Goal: Information Seeking & Learning: Learn about a topic

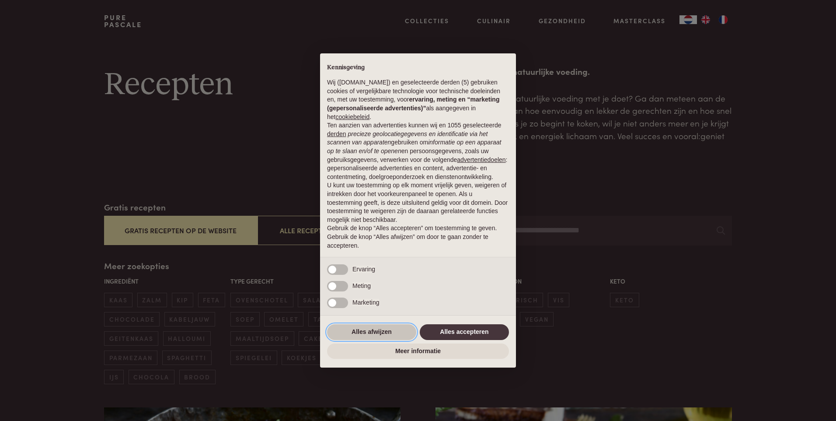
click at [384, 328] on button "Alles afwijzen" at bounding box center [371, 332] width 89 height 16
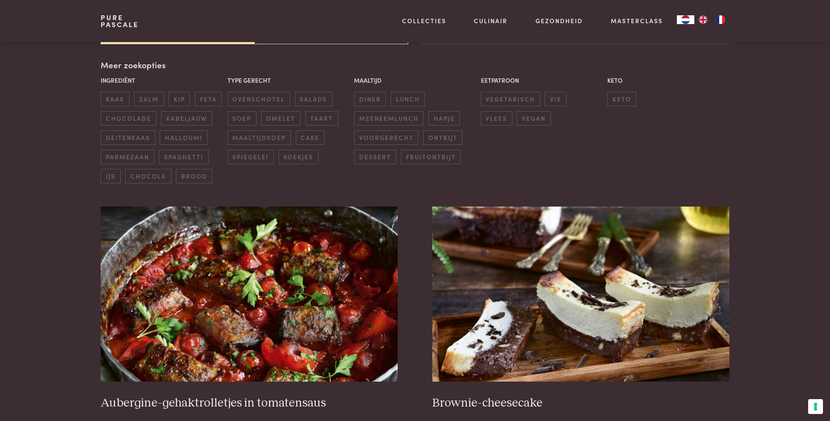
scroll to position [306, 0]
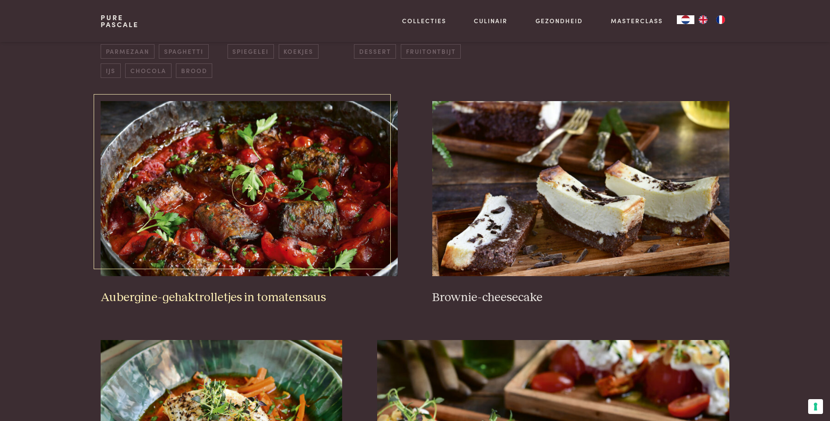
click at [258, 206] on img at bounding box center [249, 188] width 296 height 175
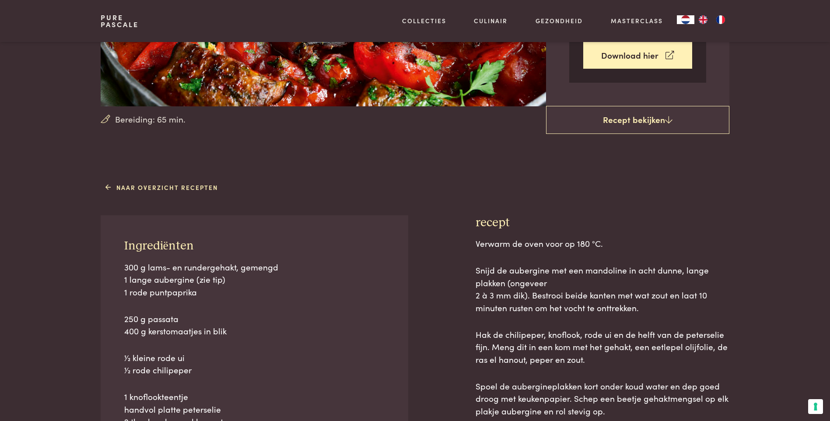
scroll to position [131, 0]
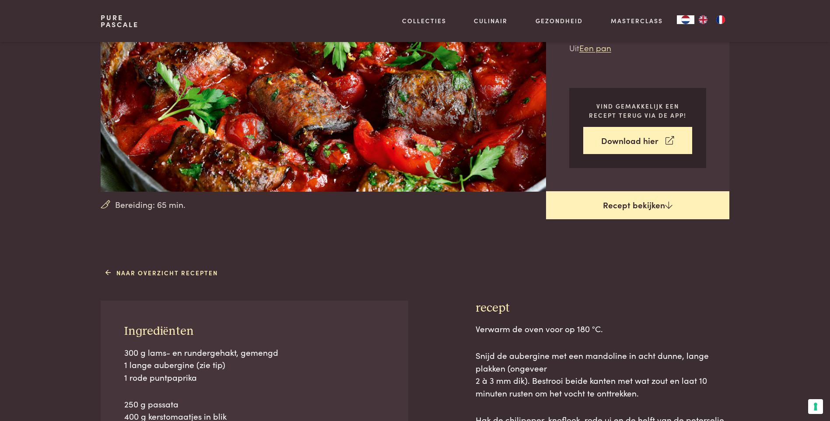
click at [670, 206] on icon at bounding box center [668, 205] width 7 height 8
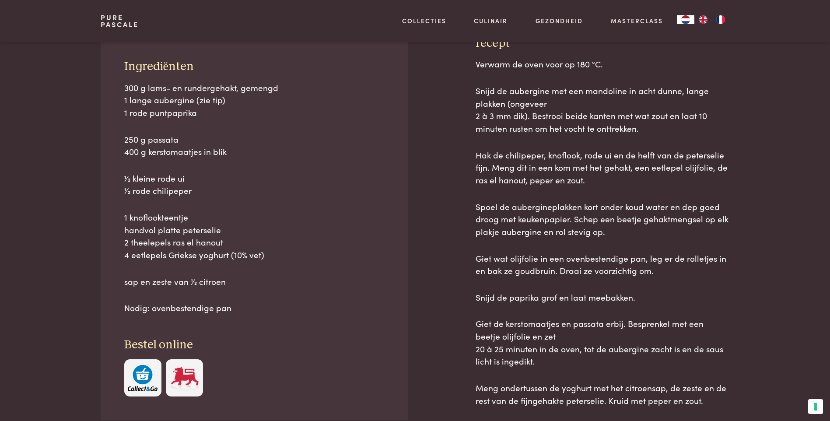
scroll to position [396, 0]
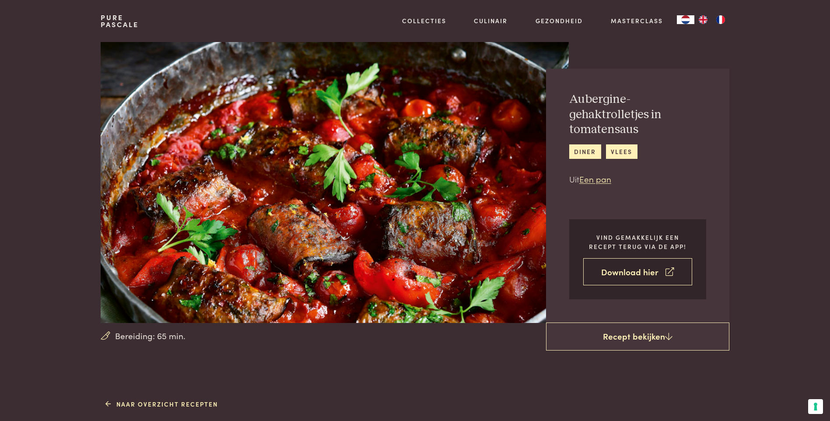
click at [646, 271] on link "Download hier" at bounding box center [637, 272] width 109 height 28
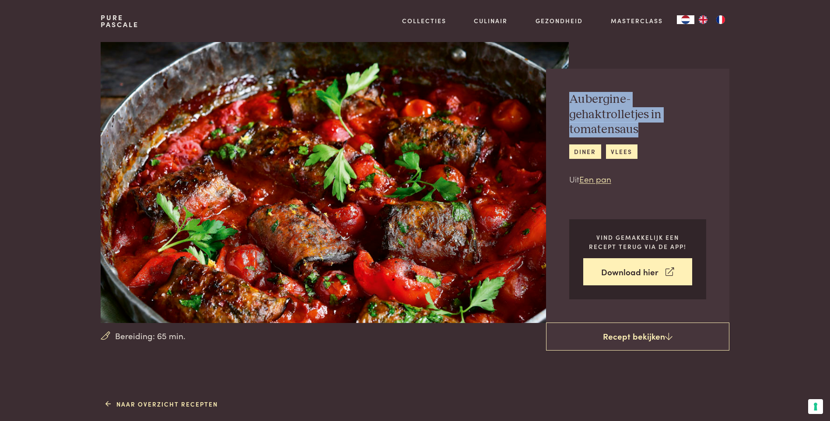
drag, startPoint x: 640, startPoint y: 128, endPoint x: 572, endPoint y: 101, distance: 73.4
click at [572, 101] on h2 "Aubergine-gehaktrolletjes in tomatensaus" at bounding box center [637, 114] width 137 height 45
copy h2 "Aubergine-gehaktrolletjes in tomatensaus"
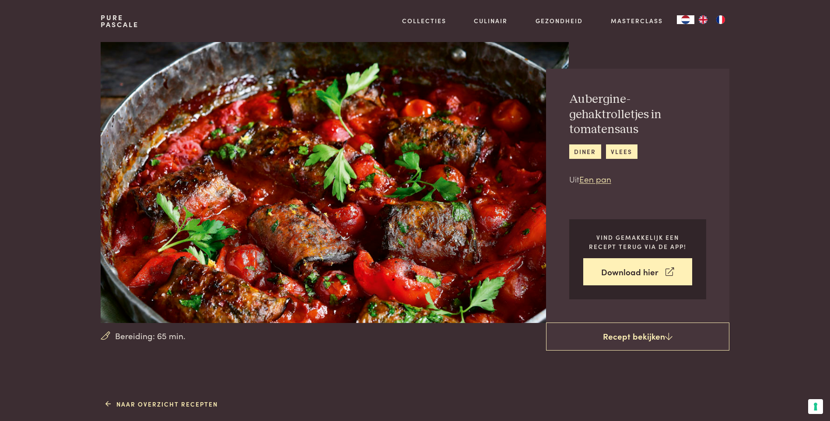
click at [678, 188] on div "Aubergine-gehaktrolletjes in tomatensaus diner vlees Uit Een pan Vind gemakkeli…" at bounding box center [637, 196] width 183 height 254
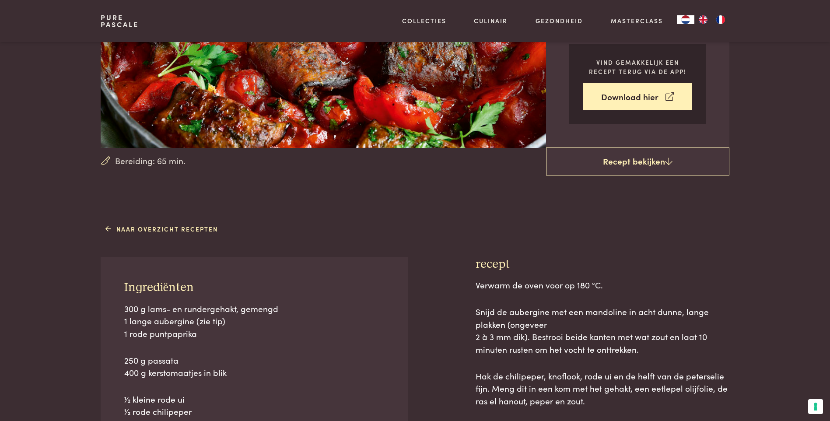
scroll to position [306, 0]
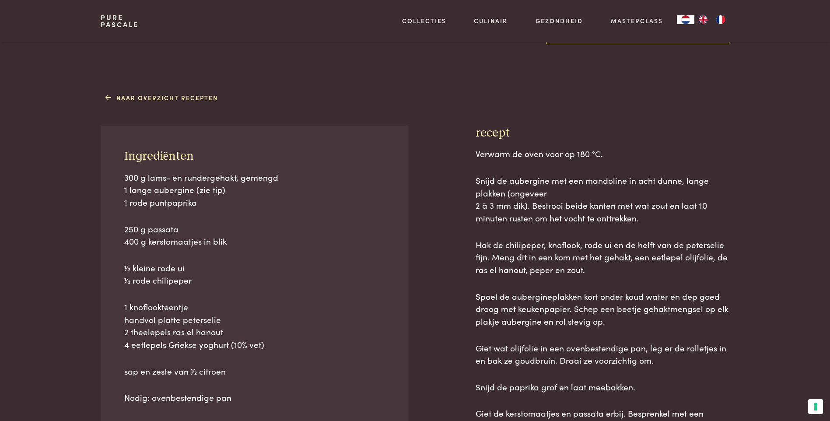
drag, startPoint x: 193, startPoint y: 156, endPoint x: 125, endPoint y: 156, distance: 67.8
click at [125, 156] on h3 "Ingrediënten" at bounding box center [254, 156] width 261 height 15
copy span "Ingrediënten"
click at [280, 255] on div "300 g lams- en rundergehakt, gemengd 1 lange aubergine (zie tip) 1 rode puntpap…" at bounding box center [254, 287] width 261 height 233
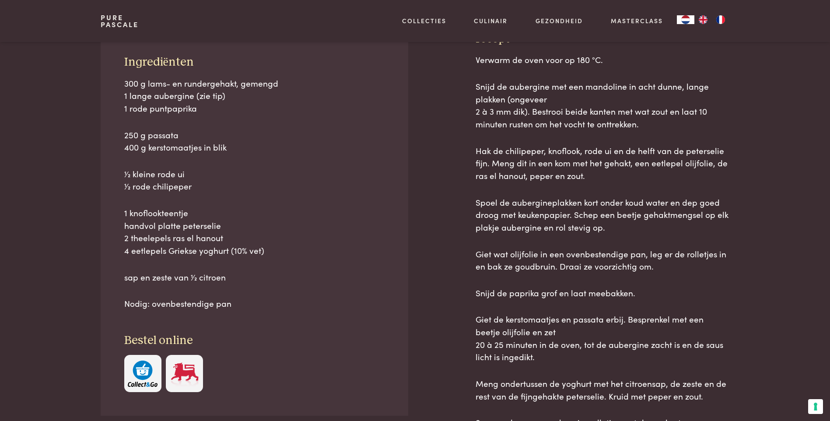
scroll to position [387, 0]
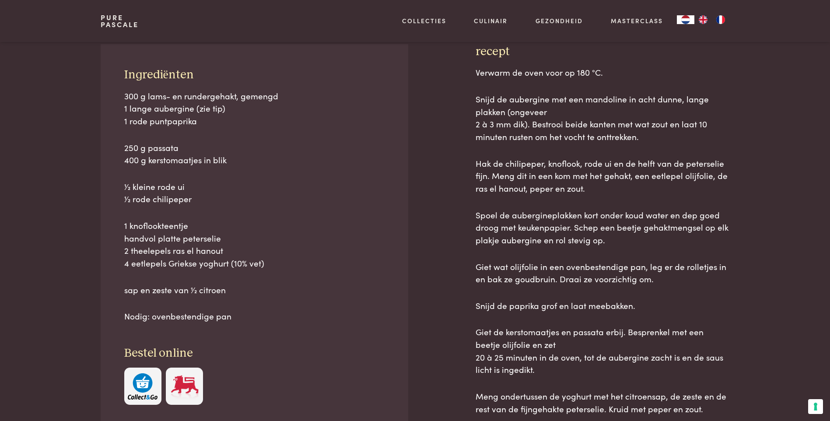
drag, startPoint x: 237, startPoint y: 269, endPoint x: 121, endPoint y: 97, distance: 208.0
click at [121, 97] on div "Ingrediënten 300 g lams- en rundergehakt, gemengd 1 lange aubergine (zie tip) 1…" at bounding box center [254, 236] width 307 height 384
copy div "300 g lams- en rundergehakt, gemengd 1 lange aubergine (zie tip) 1 rode puntpap…"
click at [378, 251] on p "1 knoflookteentje handvol platte peterselie 2 theelepels ras el hanout 4 eetlep…" at bounding box center [254, 244] width 261 height 50
drag, startPoint x: 492, startPoint y: 50, endPoint x: 472, endPoint y: 52, distance: 20.3
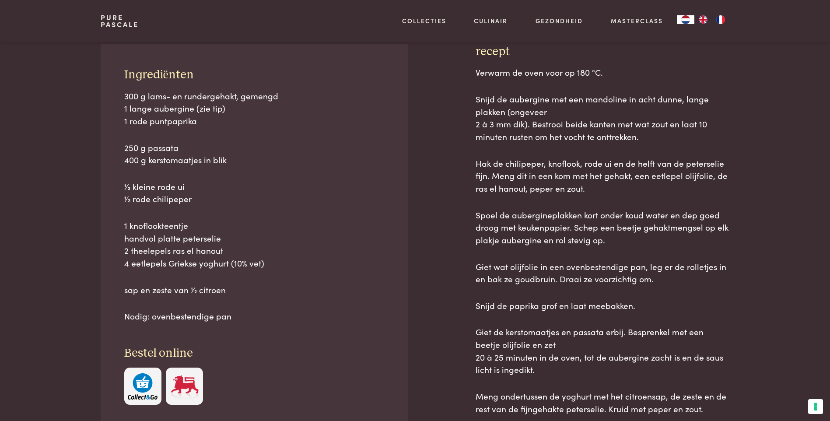
click at [472, 52] on div "Ingrediënten 300 g lams- en rundergehakt, gemengd 1 lange aubergine (zie tip) 1…" at bounding box center [415, 265] width 628 height 443
copy h3 "recept"
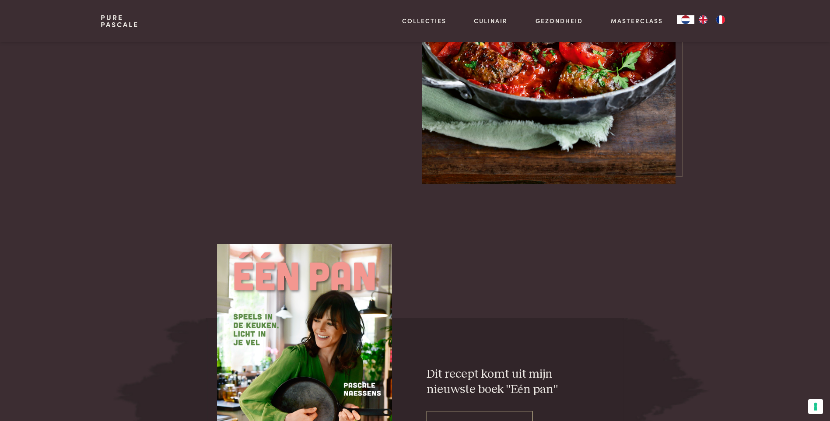
scroll to position [1197, 0]
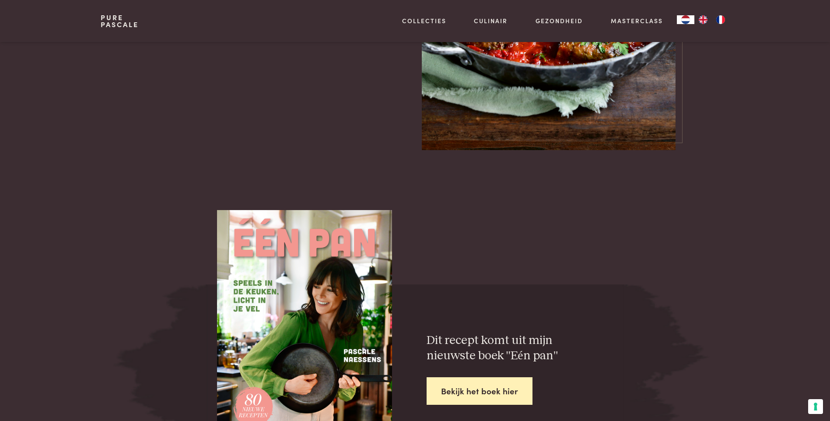
drag, startPoint x: 700, startPoint y: 305, endPoint x: 535, endPoint y: 318, distance: 165.3
click at [729, 296] on div "Dit recept komt uit mijn nieuwste boek "Eén pan" Bekijk het boek hier" at bounding box center [415, 368] width 656 height 169
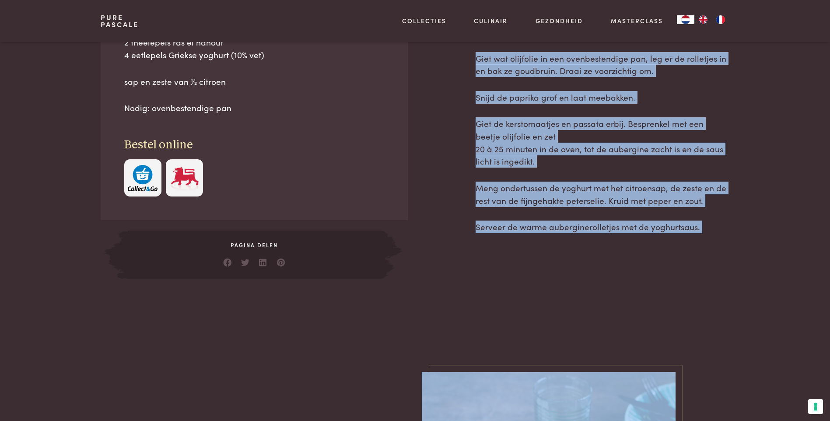
scroll to position [745, 0]
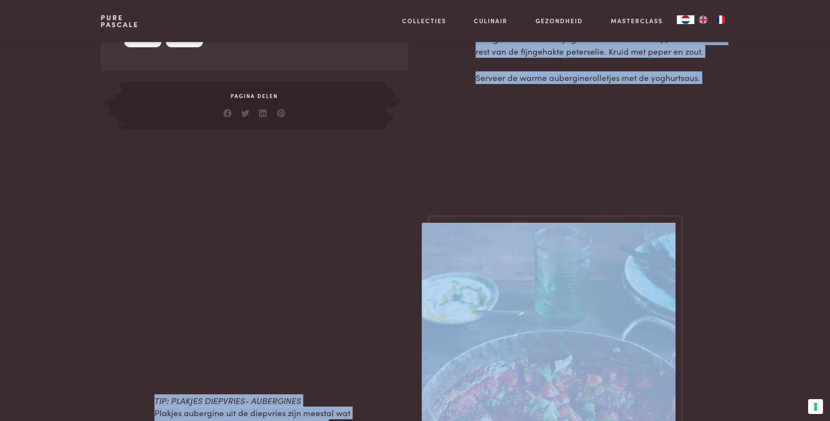
drag, startPoint x: 474, startPoint y: 138, endPoint x: 701, endPoint y: 101, distance: 230.8
copy div "Verwarm de oven voor op 180 °C. Snijd de aubergine met een mandoline in acht du…"
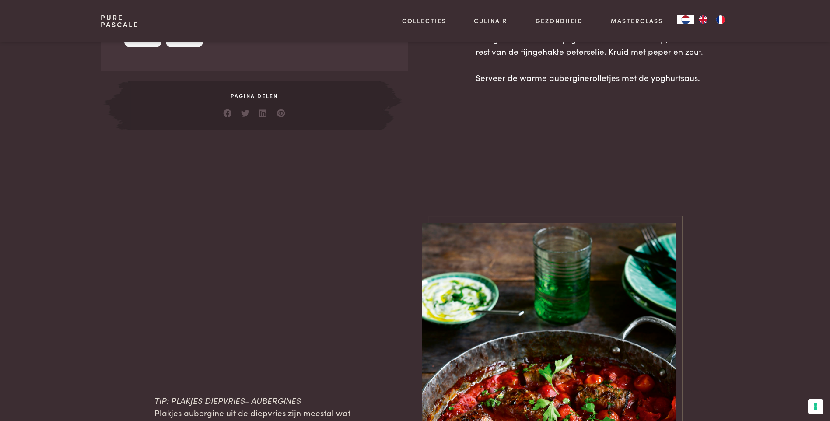
click at [210, 238] on div "TIP: PLAKJES DIEPVRIES- AUBERGINES Plakjes aubergine uit de diepvries zijn mees…" at bounding box center [254, 413] width 200 height 380
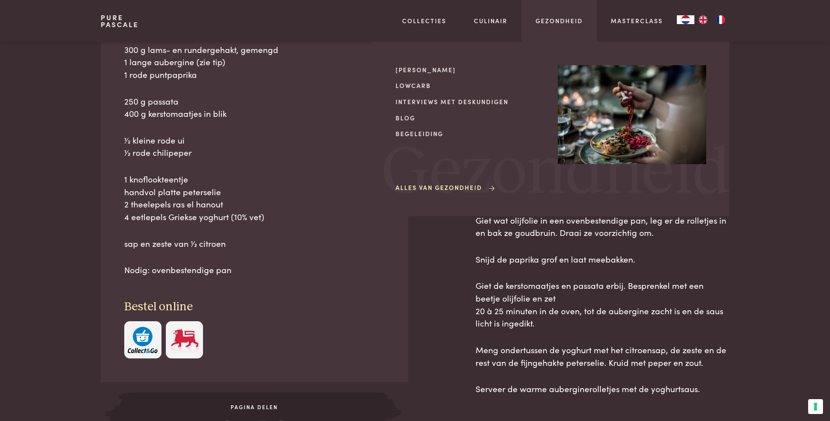
scroll to position [351, 0]
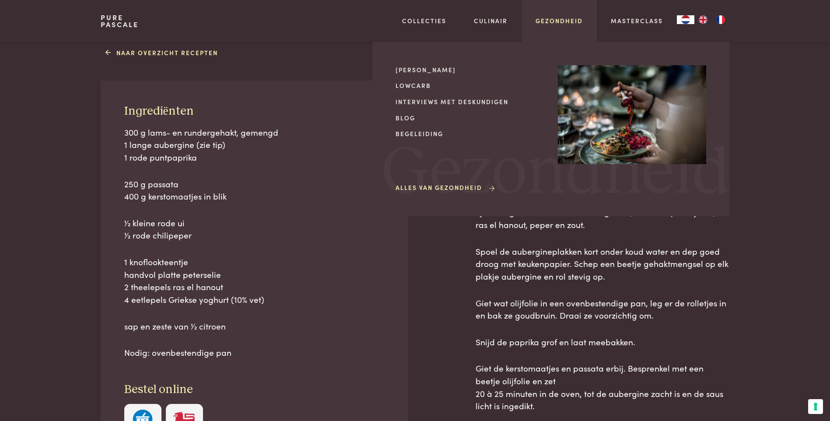
click at [547, 17] on link "Gezondheid" at bounding box center [558, 20] width 47 height 9
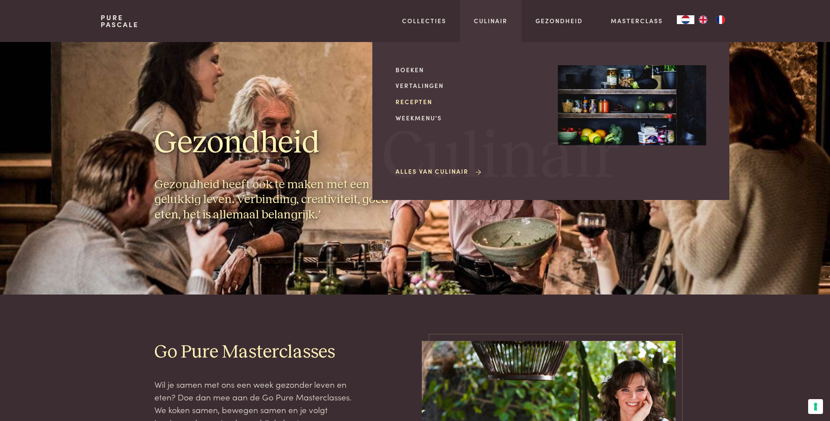
click at [403, 99] on link "Recepten" at bounding box center [469, 101] width 148 height 9
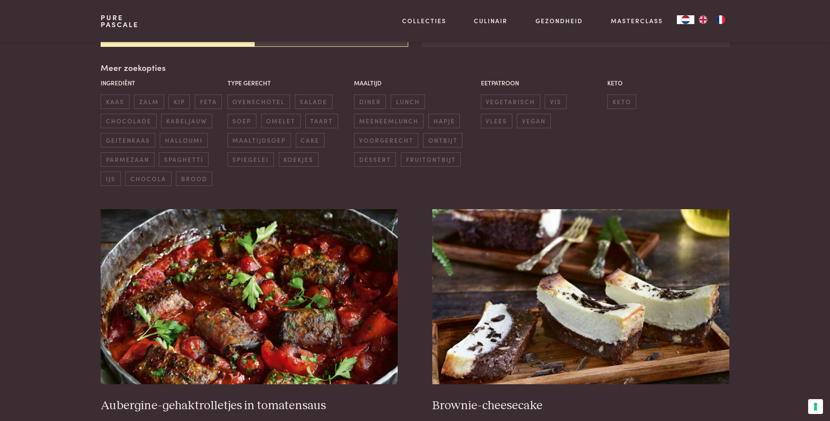
scroll to position [306, 0]
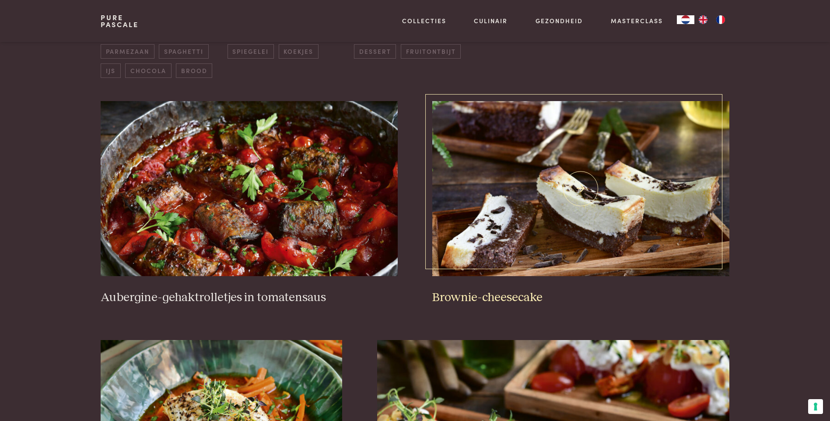
click at [553, 167] on img at bounding box center [580, 188] width 296 height 175
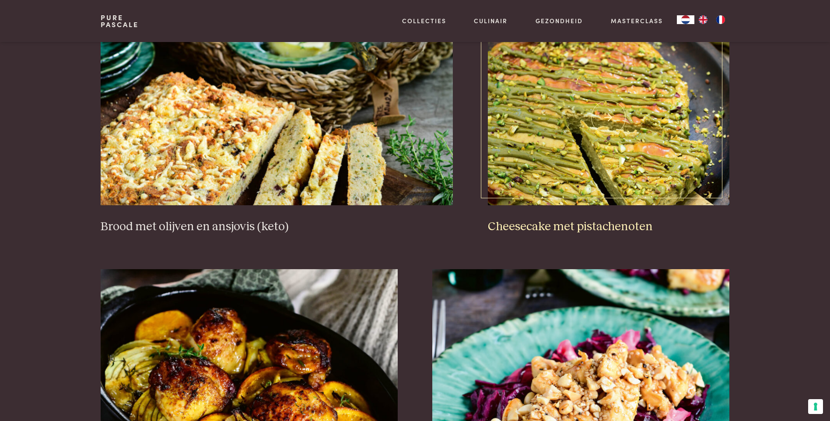
scroll to position [875, 0]
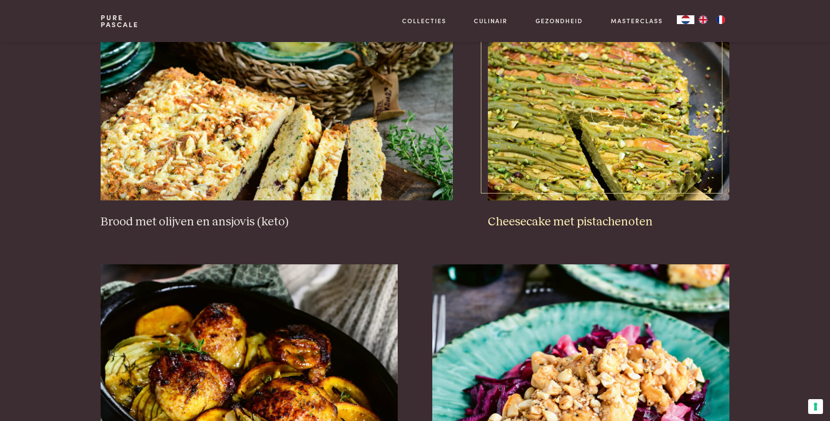
click at [552, 155] on img at bounding box center [608, 112] width 241 height 175
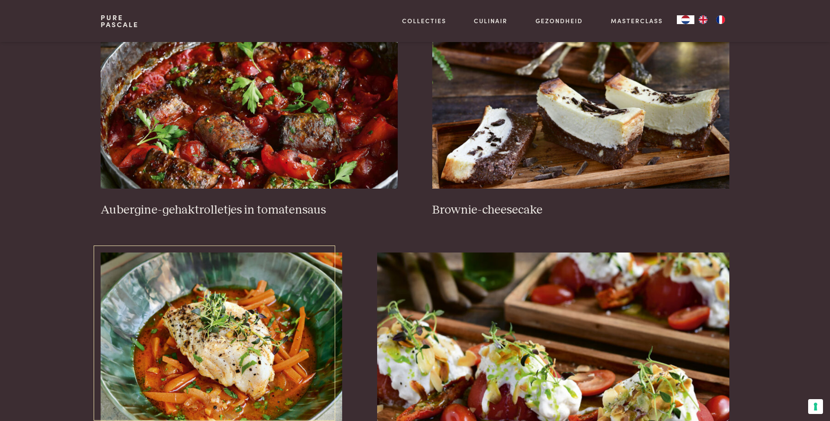
scroll to position [568, 0]
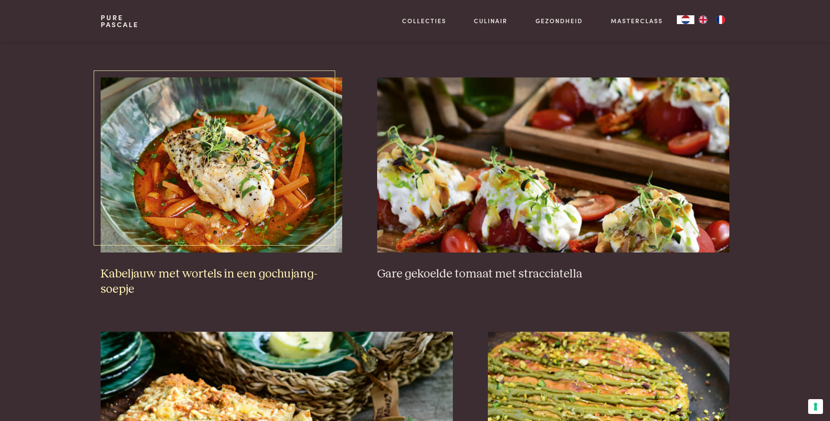
click at [240, 145] on img at bounding box center [221, 164] width 241 height 175
click at [582, 191] on img at bounding box center [553, 164] width 352 height 175
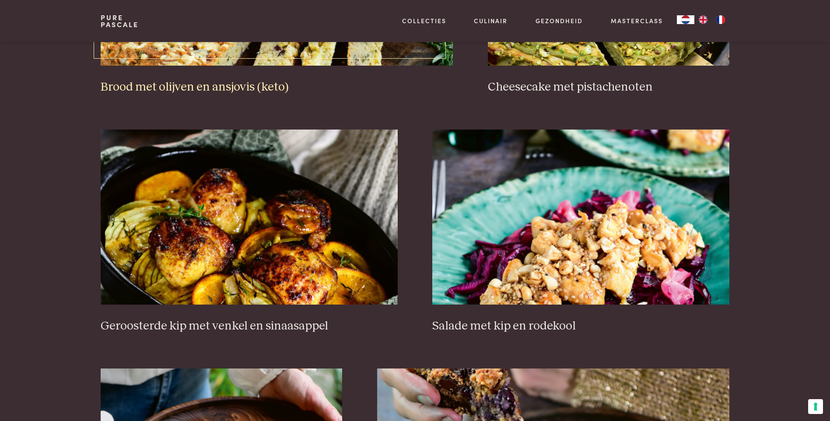
scroll to position [1049, 0]
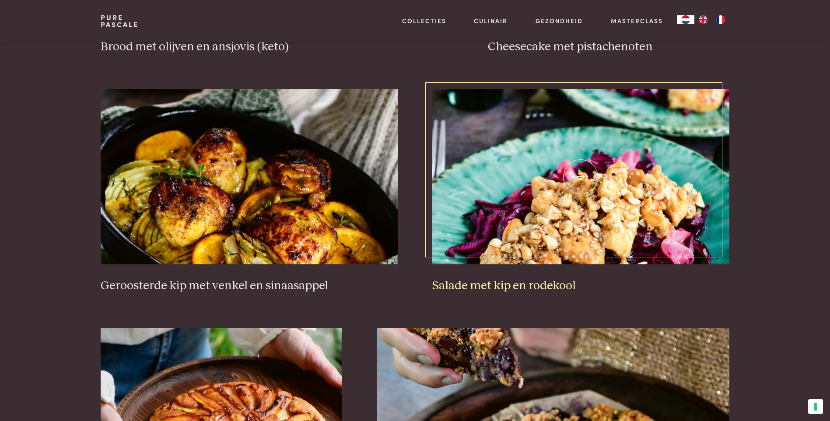
click at [625, 163] on img at bounding box center [580, 176] width 296 height 175
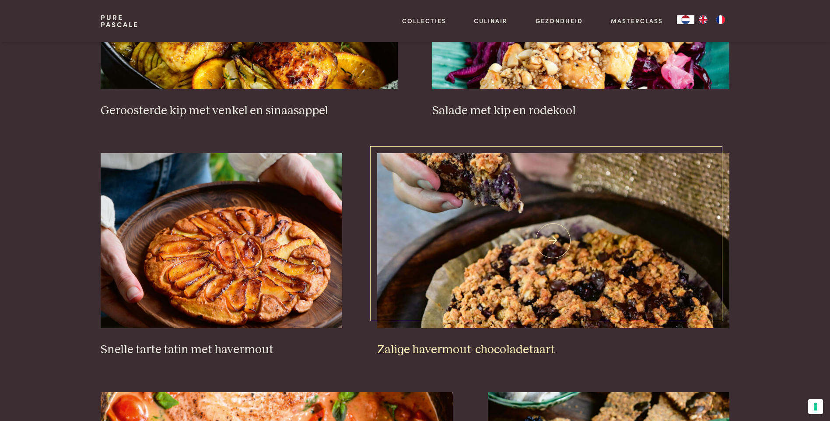
scroll to position [1356, 0]
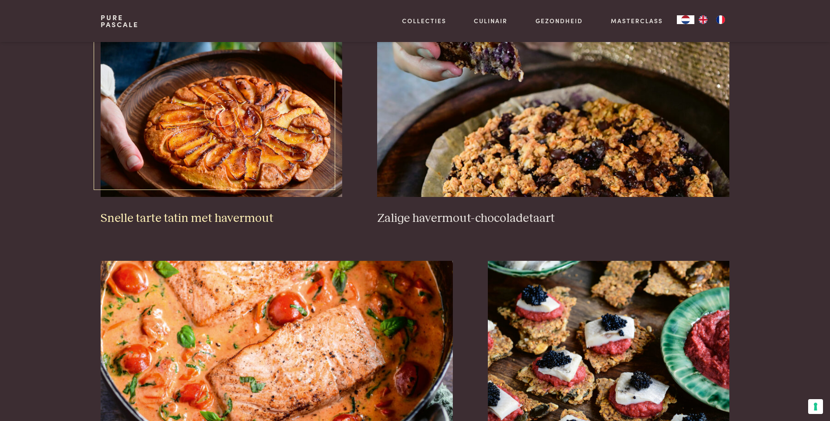
click at [241, 124] on img at bounding box center [221, 109] width 241 height 175
click at [600, 160] on img at bounding box center [553, 109] width 352 height 175
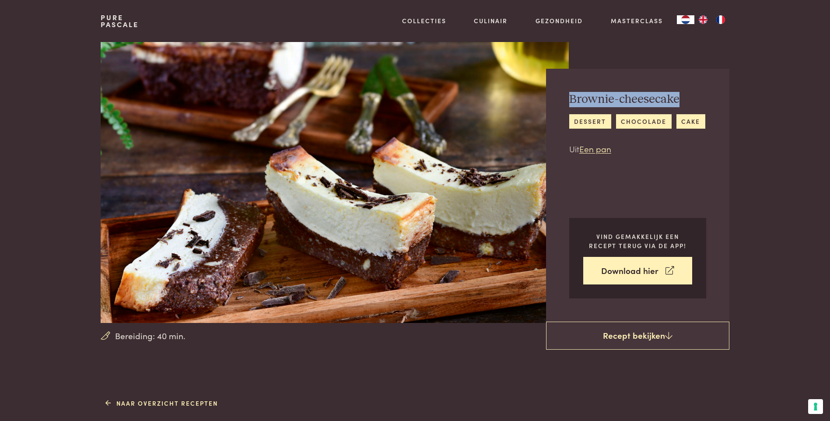
drag, startPoint x: 684, startPoint y: 95, endPoint x: 568, endPoint y: 96, distance: 116.3
click at [568, 96] on div "Brownie-cheesecake dessert chocolade cake Uit Een pan Vind gemakkelijk een rece…" at bounding box center [637, 195] width 183 height 253
copy h2 "Brownie-cheesecake"
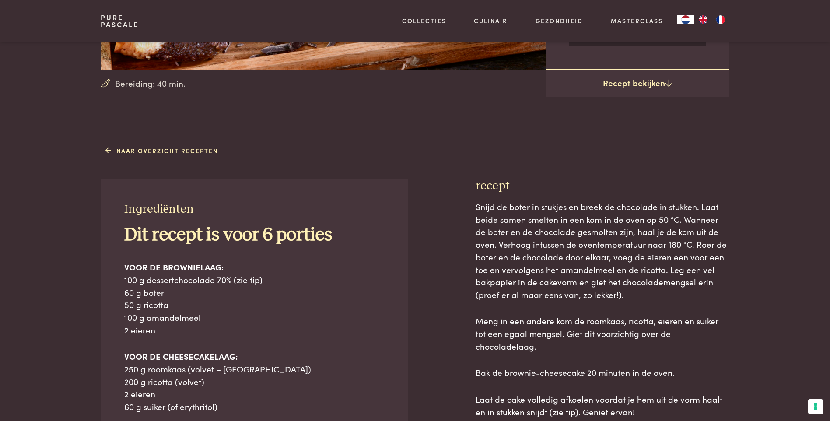
scroll to position [262, 0]
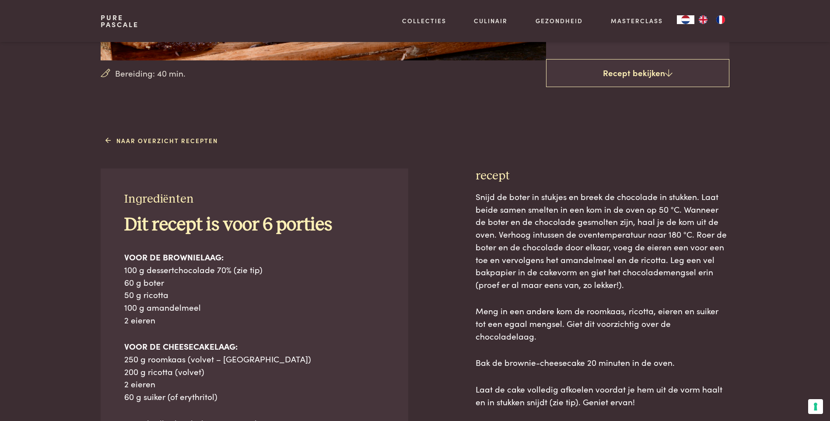
drag, startPoint x: 308, startPoint y: 223, endPoint x: 122, endPoint y: 200, distance: 188.1
click at [122, 200] on div "Ingrediënten Dit recept is voor 6 porties VOOR DE BROWNIELAAG: 100 g dessertcho…" at bounding box center [254, 351] width 307 height 366
copy div "Ingrediënten Dit recept is voor 6 porties"
click at [293, 321] on p "VOOR DE BROWNIELAAG: 100 g dessertchocolade 70% (zie tip) 60 g boter 50 g ricot…" at bounding box center [254, 288] width 261 height 75
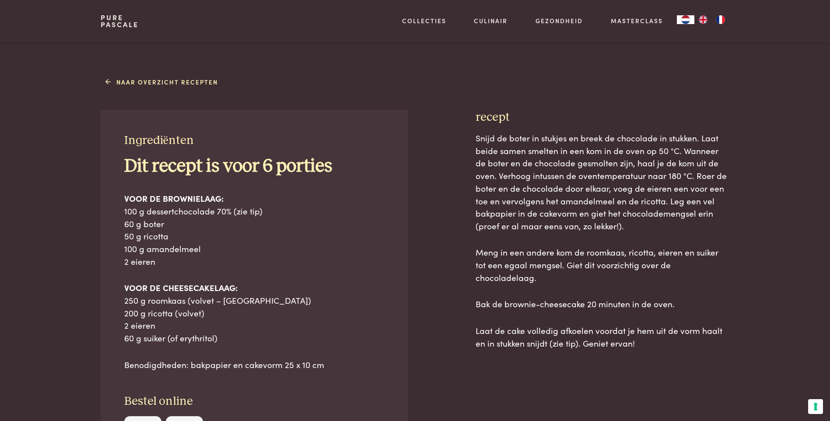
scroll to position [394, 0]
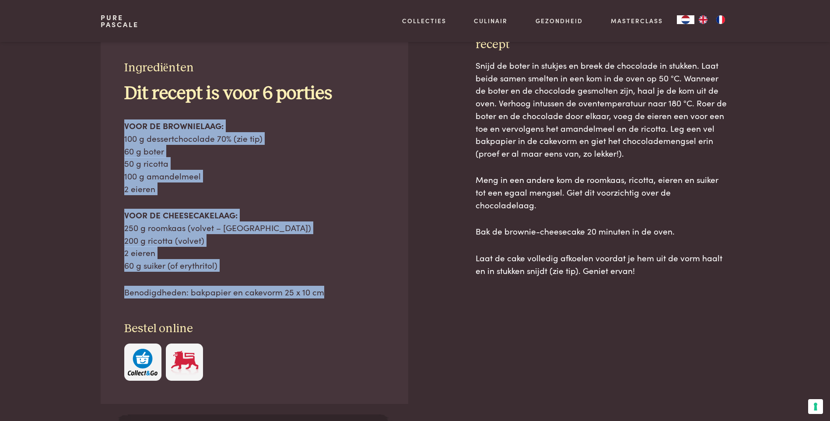
drag, startPoint x: 293, startPoint y: 289, endPoint x: 123, endPoint y: 126, distance: 235.4
click at [123, 126] on div "Ingrediënten Dit recept is voor 6 porties VOOR DE BROWNIELAAG: 100 g dessertcho…" at bounding box center [254, 220] width 307 height 366
copy div "VOOR DE BROWNIELAAG: 100 g dessertchocolade 70% (zie tip) 60 g boter 50 g ricot…"
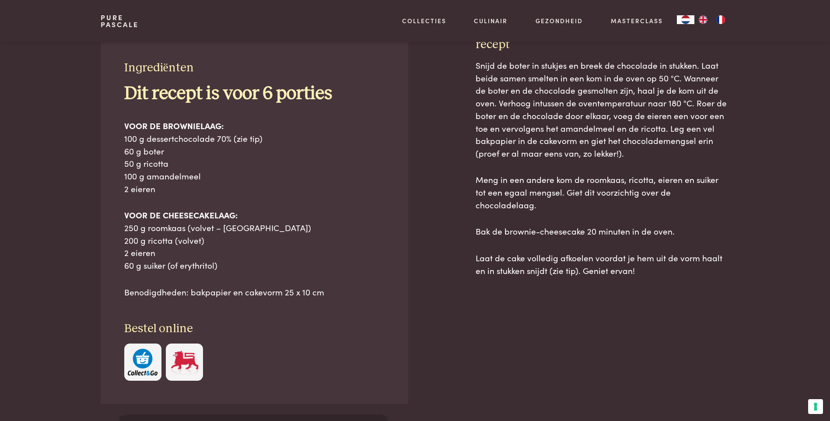
click at [357, 345] on div at bounding box center [254, 361] width 261 height 37
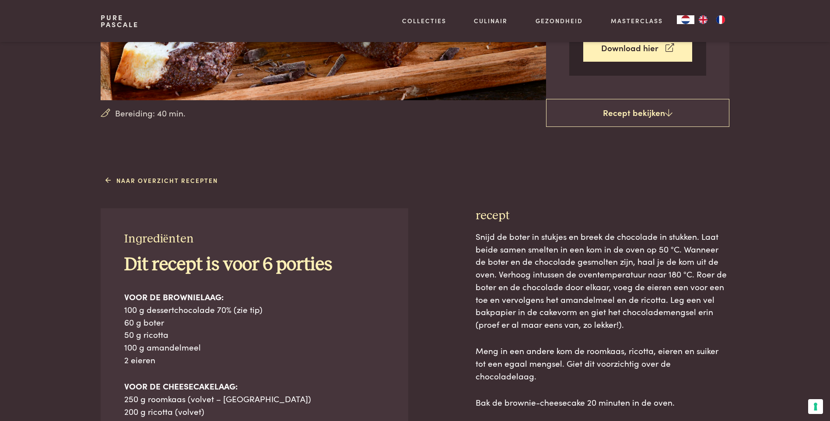
scroll to position [219, 0]
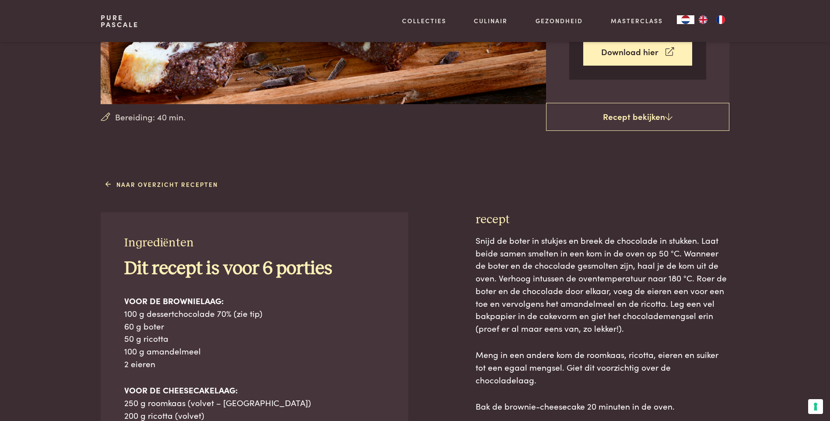
drag, startPoint x: 505, startPoint y: 222, endPoint x: 475, endPoint y: 219, distance: 29.9
click at [475, 219] on h3 "recept" at bounding box center [602, 219] width 254 height 15
copy h3 "recept"
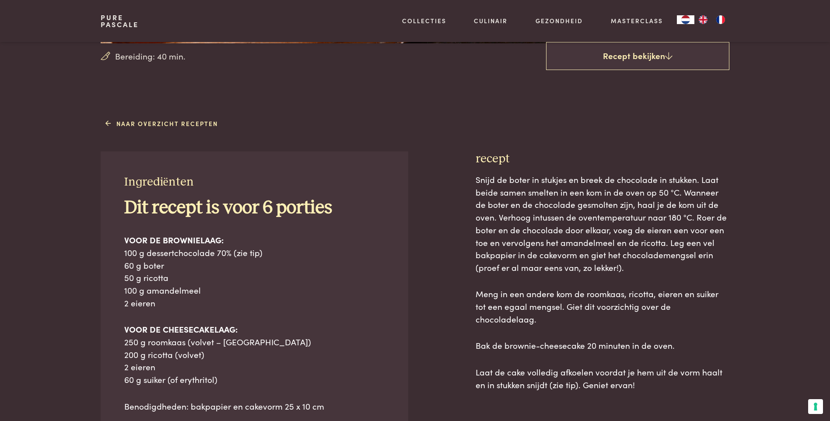
scroll to position [350, 0]
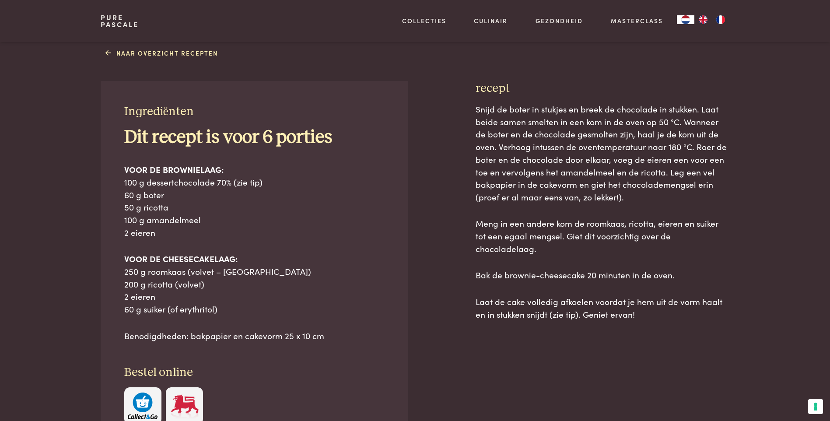
drag, startPoint x: 637, startPoint y: 302, endPoint x: 473, endPoint y: 112, distance: 250.5
click at [473, 112] on div "Ingrediënten Dit recept is voor 6 porties VOOR DE BROWNIELAAG: 100 g dessertcho…" at bounding box center [415, 293] width 628 height 425
copy div "Snijd de boter in stukjes en breek de chocolade in stukken. Laat beide samen sm…"
click at [565, 387] on div "Snijd de boter in stukjes en breek de chocolade in stukken. Laat beide samen sm…" at bounding box center [602, 304] width 254 height 403
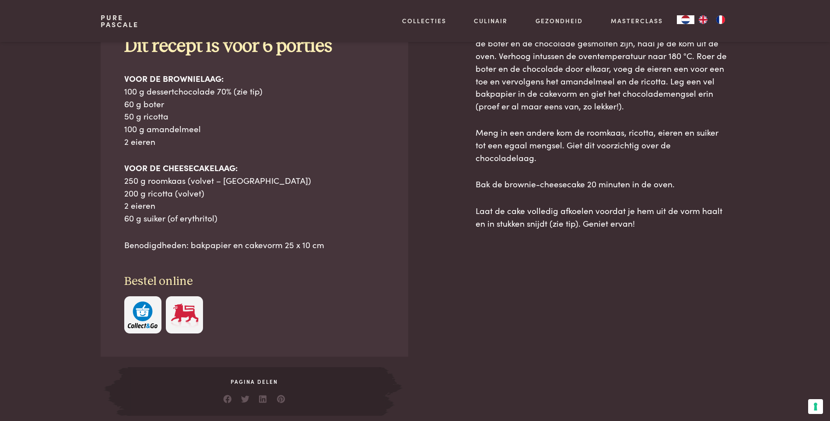
scroll to position [525, 0]
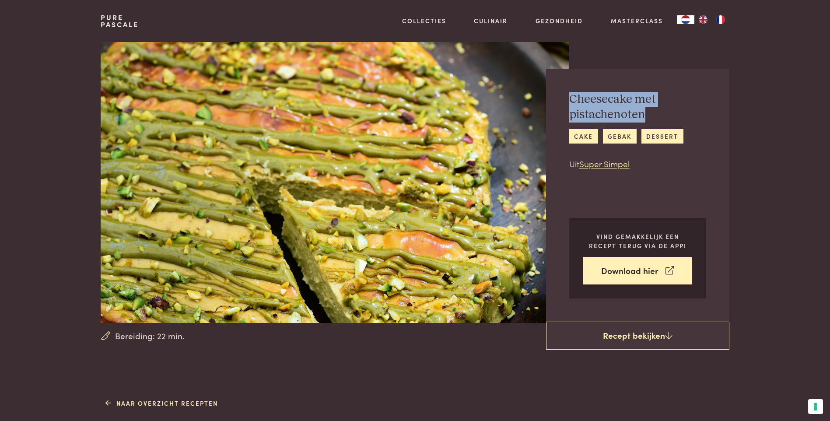
drag, startPoint x: 615, startPoint y: 109, endPoint x: 567, endPoint y: 103, distance: 48.5
click at [567, 103] on div "Cheesecake met pistachenoten cake gebak dessert Uit Super Simpel Vind gemakkeli…" at bounding box center [637, 195] width 183 height 253
copy h2 "Cheesecake met pistachenoten"
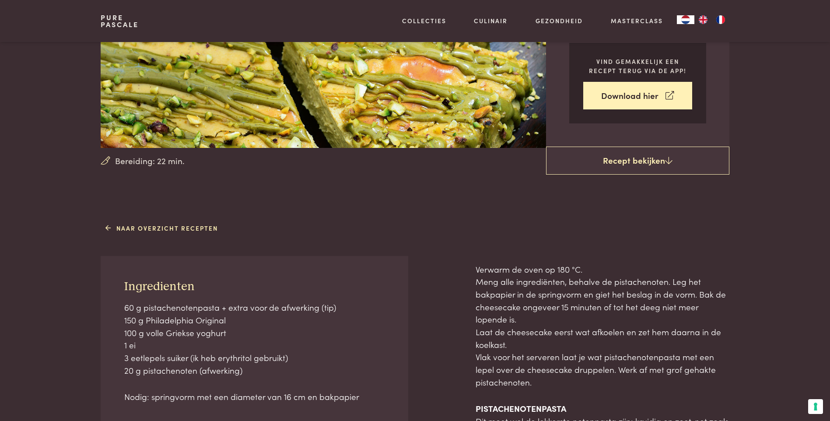
scroll to position [219, 0]
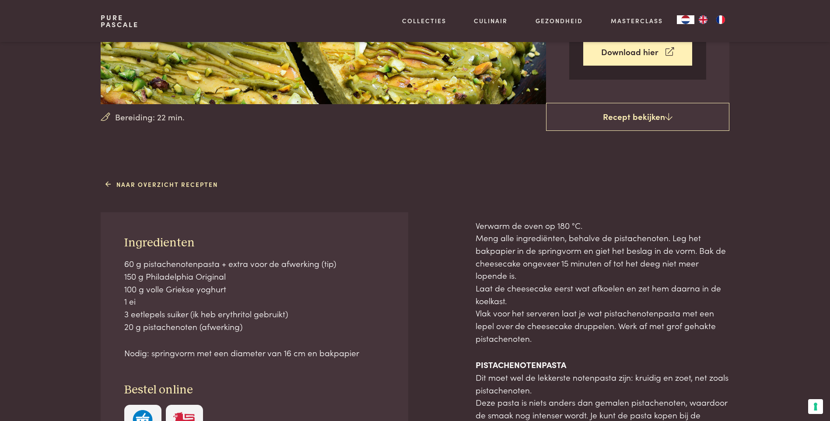
drag, startPoint x: 193, startPoint y: 241, endPoint x: 122, endPoint y: 237, distance: 70.9
click at [122, 237] on div "Ingredienten 60 g pistachenotenpasta + extra voor de afwerking (tip) 150 g Phil…" at bounding box center [254, 338] width 307 height 253
copy span "Ingredienten"
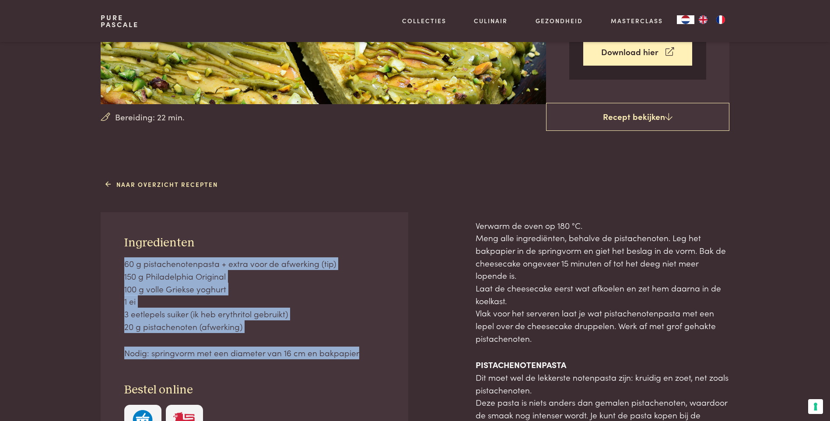
drag, startPoint x: 371, startPoint y: 353, endPoint x: 122, endPoint y: 265, distance: 264.0
click at [122, 265] on div "Ingredienten 60 g pistachenotenpasta + extra voor de afwerking (tip) 150 g Phil…" at bounding box center [254, 338] width 307 height 253
copy div "60 g pistachenotenpasta + extra voor de afwerking (tip) 150 g Philadelphia Orig…"
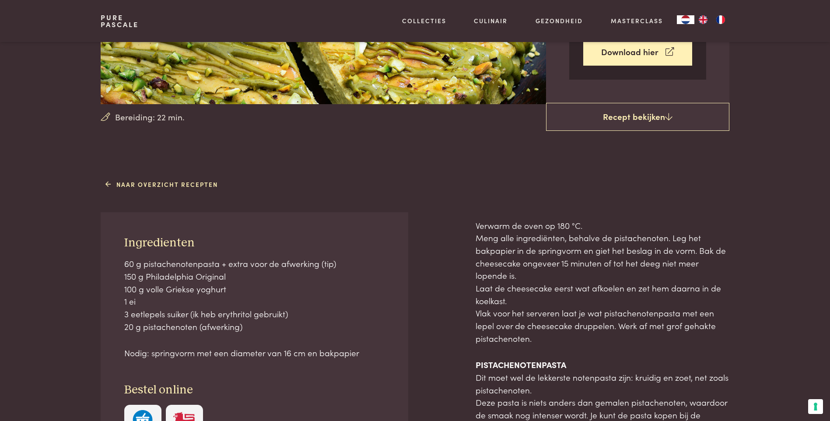
click at [622, 205] on div "Naar overzicht recepten Ingredienten 60 g pistachenotenpasta + extra voor de af…" at bounding box center [415, 350] width 656 height 347
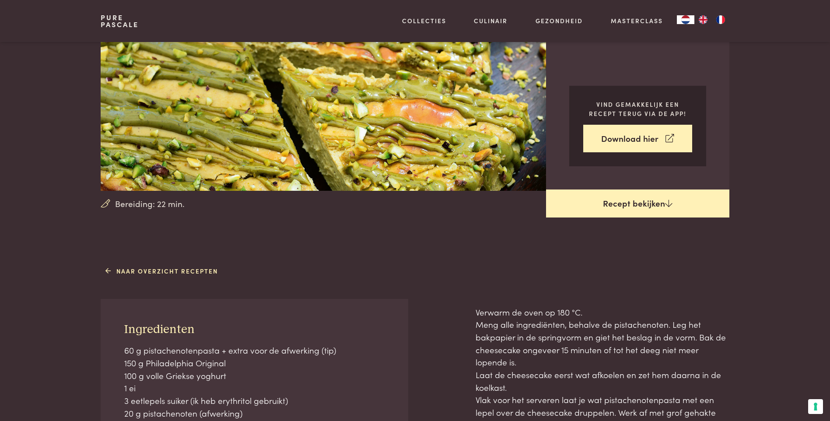
scroll to position [131, 0]
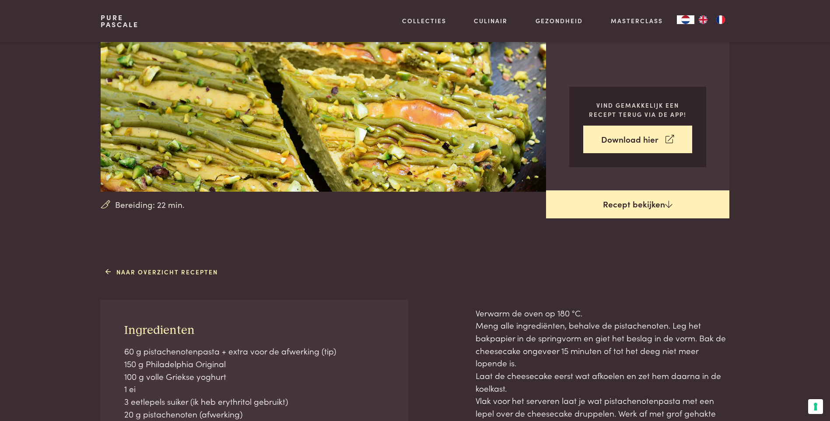
click at [660, 209] on link "Recept bekijken" at bounding box center [637, 204] width 183 height 28
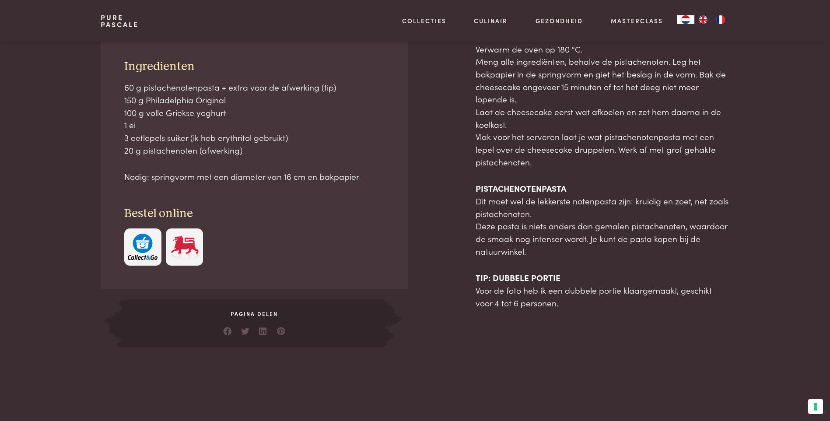
scroll to position [395, 0]
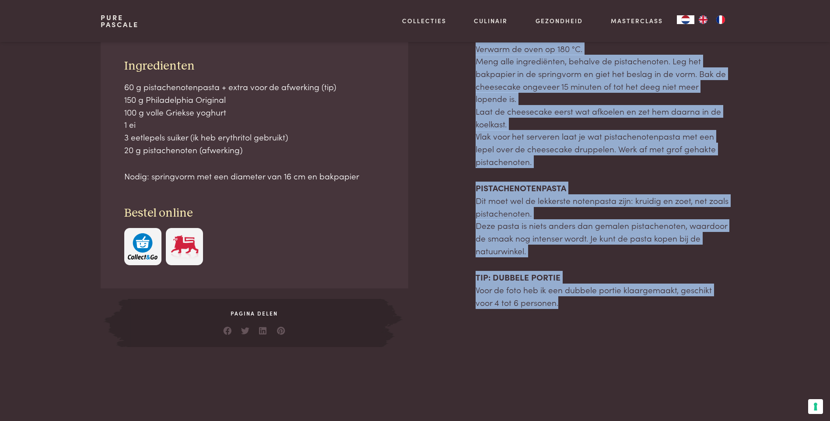
drag, startPoint x: 519, startPoint y: 292, endPoint x: 476, endPoint y: 52, distance: 243.9
click at [476, 52] on div "Verwarm de oven op 180 °C. Meng alle ingrediënten, behalve de pistachenoten. Le…" at bounding box center [602, 194] width 254 height 305
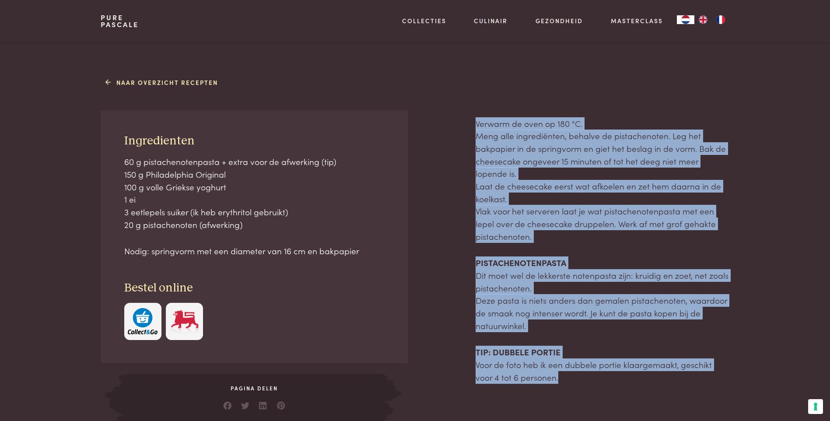
scroll to position [264, 0]
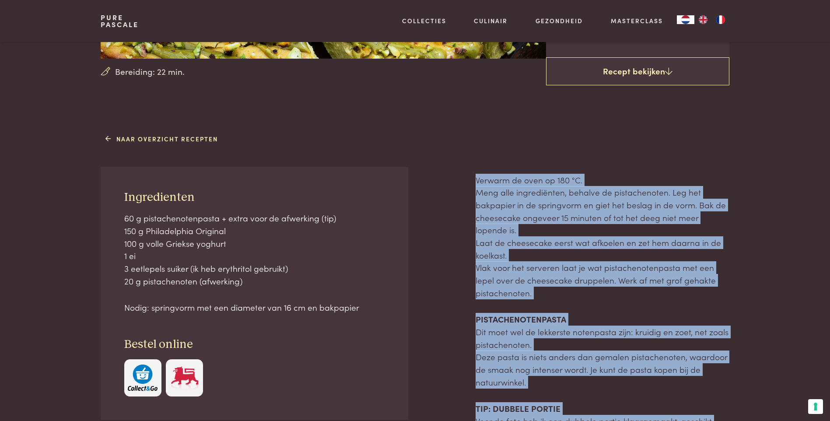
copy div "Verwarm de oven op 180 °C. Meng alle ingrediënten, behalve de pistachenoten. Le…"
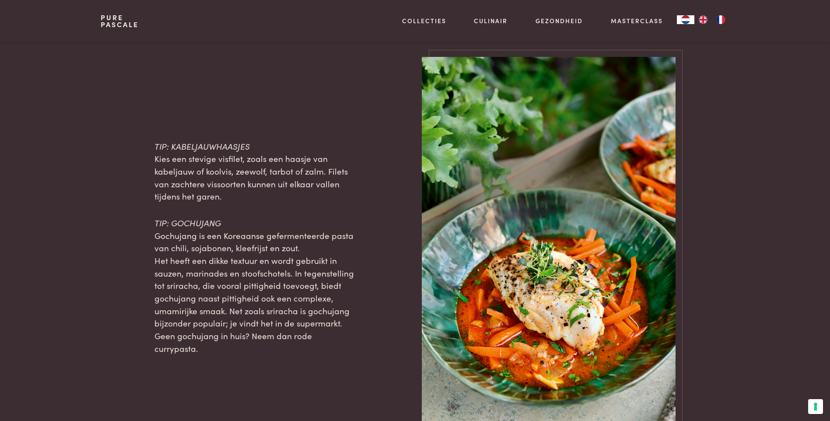
scroll to position [875, 0]
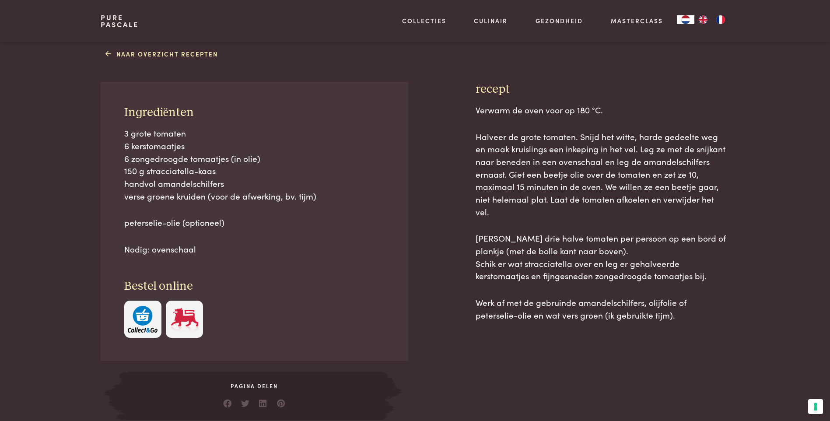
scroll to position [350, 0]
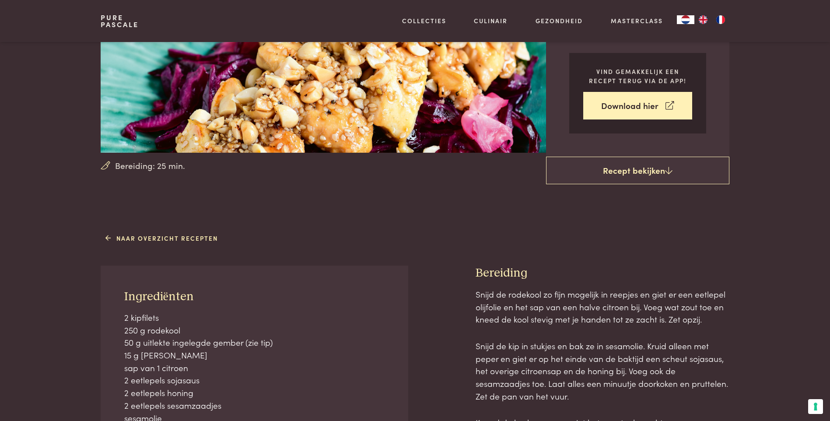
scroll to position [219, 0]
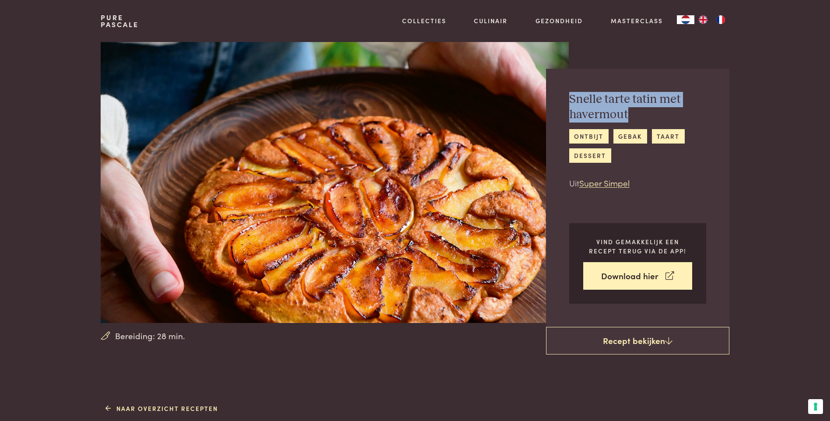
drag, startPoint x: 611, startPoint y: 114, endPoint x: 568, endPoint y: 94, distance: 47.8
click at [568, 94] on div "Snelle tarte tatin met havermout ontbijt gebak taart dessert Uit Super Simpel V…" at bounding box center [637, 198] width 183 height 258
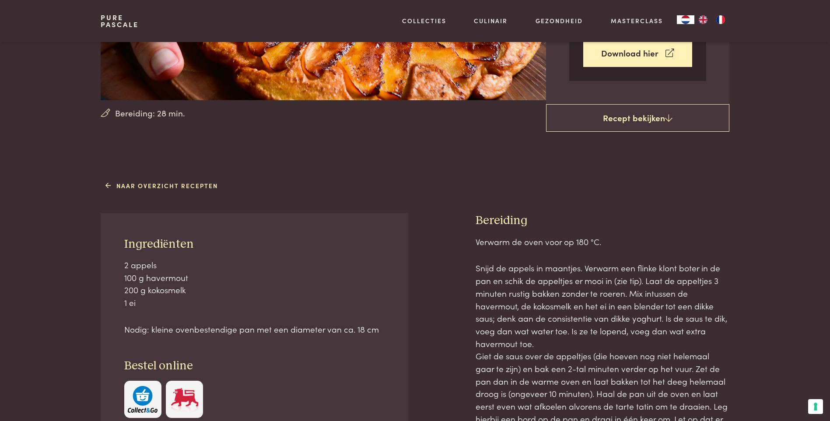
scroll to position [262, 0]
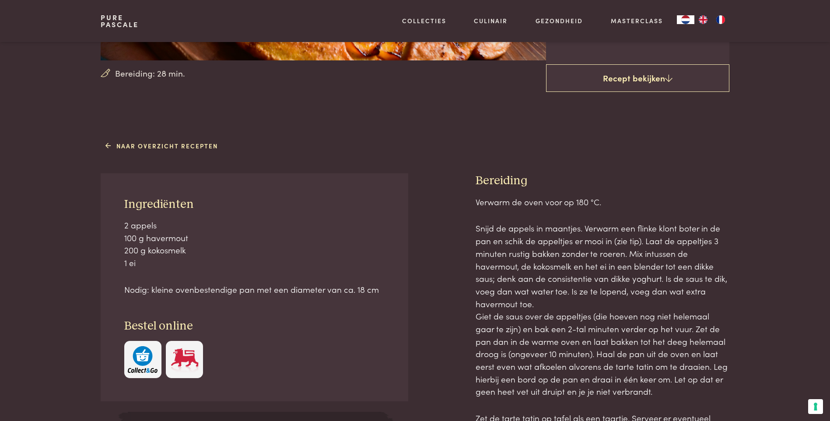
drag, startPoint x: 380, startPoint y: 291, endPoint x: 113, endPoint y: 204, distance: 280.4
click at [113, 204] on div "Ingrediënten 2 appels 100 g havermout 200 g kokosmelk 1 ei Nodig: kleine ovenbe…" at bounding box center [254, 287] width 307 height 228
click at [608, 167] on div "Naar overzicht recepten Ingrediënten 2 appels 100 g havermout 200 g kokosmelk 1…" at bounding box center [415, 299] width 656 height 322
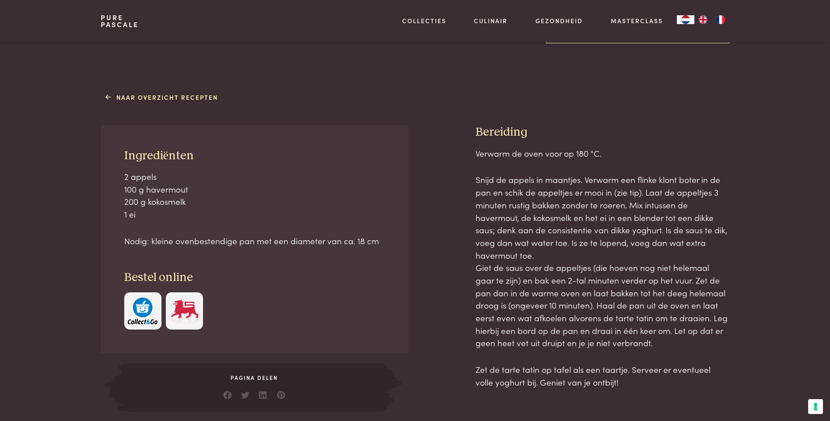
scroll to position [394, 0]
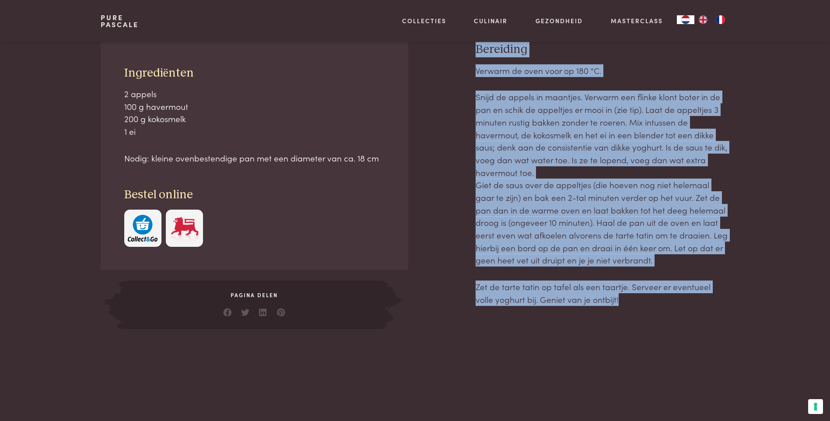
drag, startPoint x: 603, startPoint y: 299, endPoint x: 450, endPoint y: 101, distance: 250.2
click at [450, 101] on div "Ingrediënten 2 appels 100 g havermout 200 g kokosmelk 1 ei Nodig: kleine ovenbe…" at bounding box center [415, 185] width 628 height 286
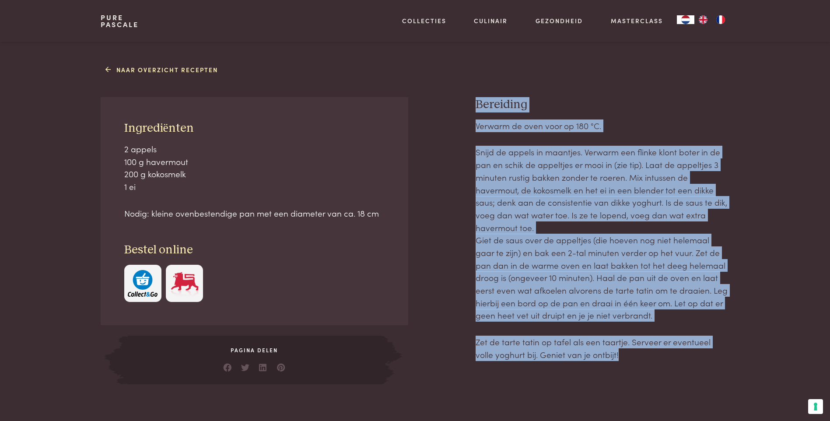
scroll to position [262, 0]
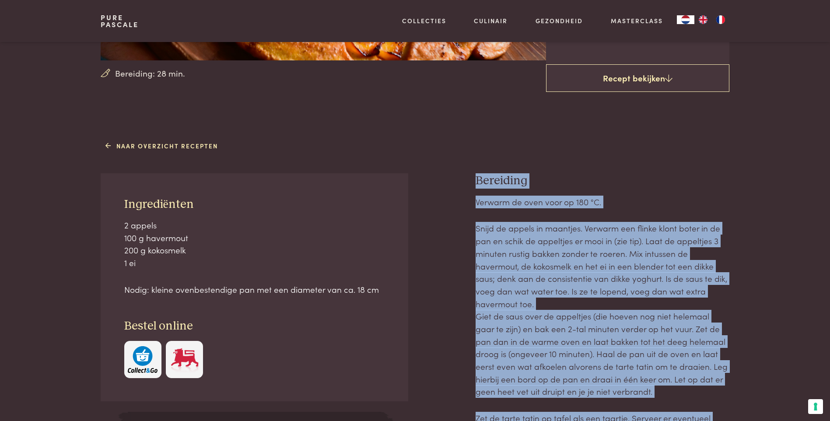
copy div "Bereiding Verwarm de oven voor op 180 °C. Snijd de appels in maantjes. Verwarm …"
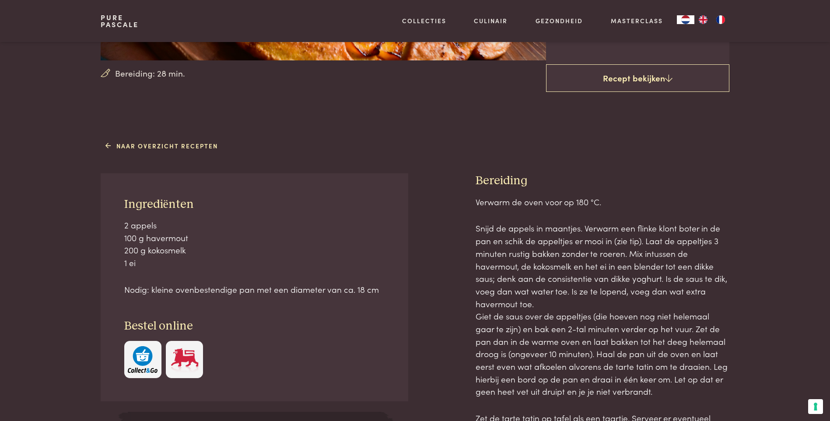
click at [81, 39] on header "Pure Pascale Collecties Kitchenware Tableware Bathroom Interior Inspiratie Alle…" at bounding box center [415, 21] width 830 height 42
